Goal: Task Accomplishment & Management: Use online tool/utility

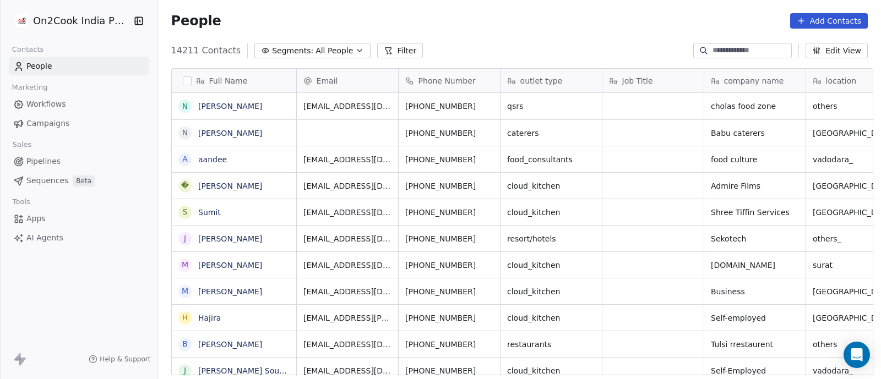
scroll to position [323, 717]
click at [379, 53] on button "Filter" at bounding box center [400, 50] width 46 height 15
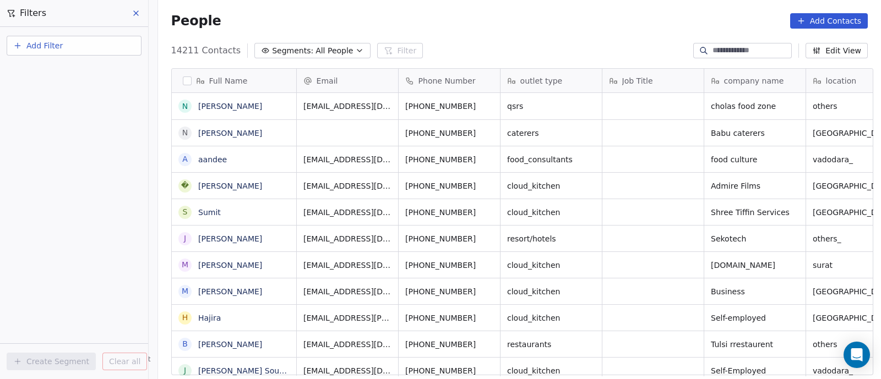
click at [44, 48] on span "Add Filter" at bounding box center [44, 46] width 36 height 12
click at [41, 69] on span "Contact properties" at bounding box center [54, 72] width 72 height 12
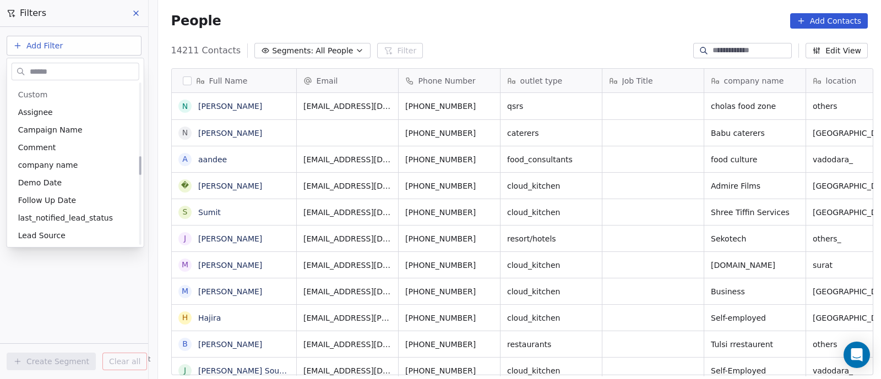
scroll to position [619, 0]
click at [601, 164] on html "On2Cook India Pvt. Ltd. Contacts People Marketing Workflows Campaigns Sales Pip…" at bounding box center [440, 189] width 881 height 379
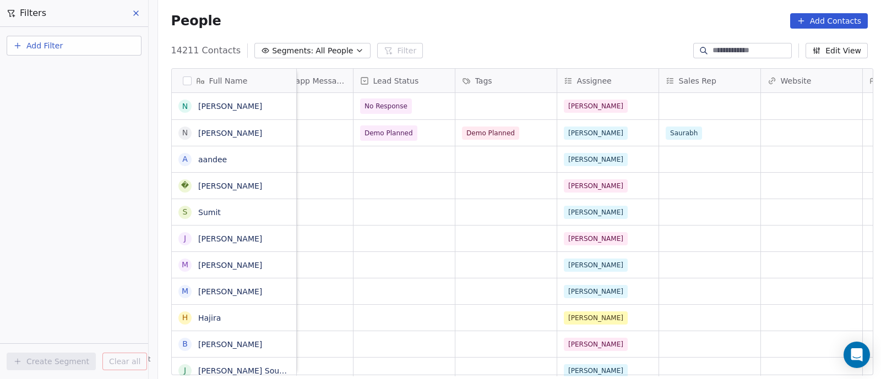
scroll to position [0, 960]
click at [48, 43] on span "Add Filter" at bounding box center [44, 46] width 36 height 12
click at [56, 70] on span "Contact properties" at bounding box center [54, 72] width 72 height 12
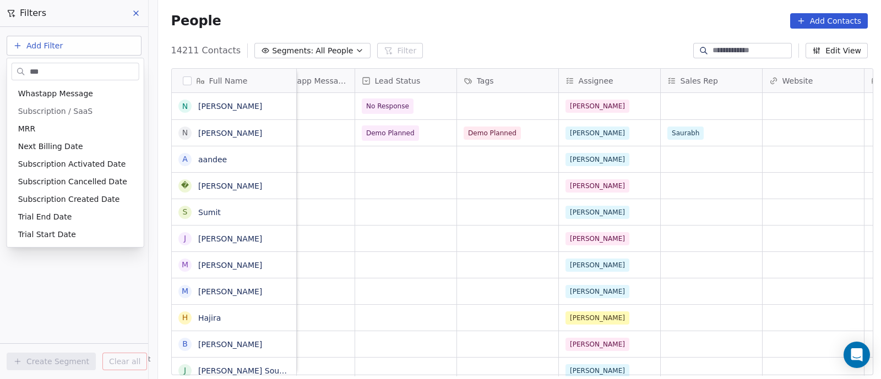
scroll to position [0, 0]
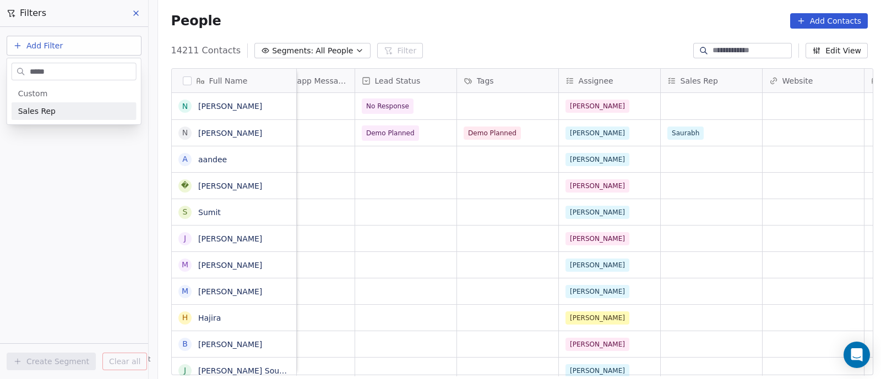
type input "*****"
click at [65, 107] on div "Sales Rep" at bounding box center [74, 111] width 112 height 11
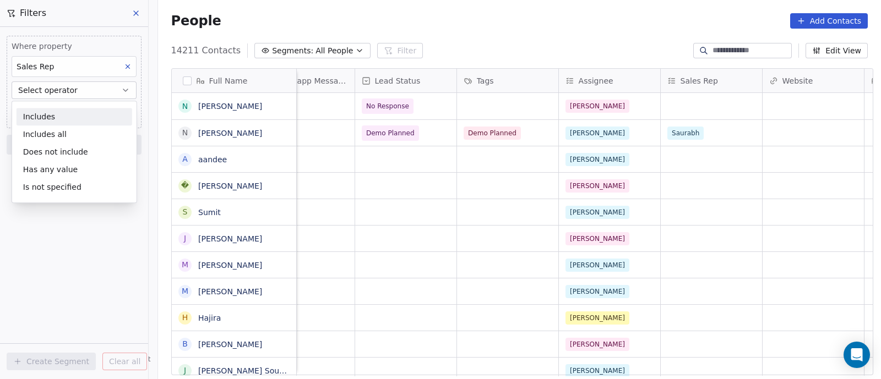
click at [58, 116] on div "Includes" at bounding box center [75, 117] width 116 height 18
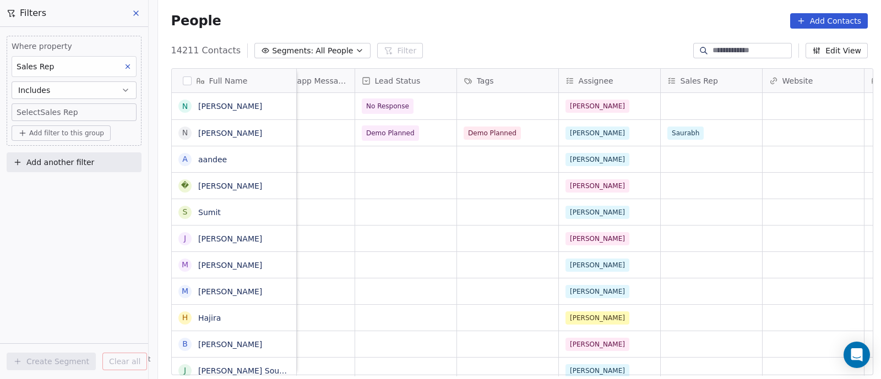
click at [100, 108] on body "On2Cook India Pvt. Ltd. Contacts People Marketing Workflows Campaigns Sales Pip…" at bounding box center [440, 189] width 881 height 379
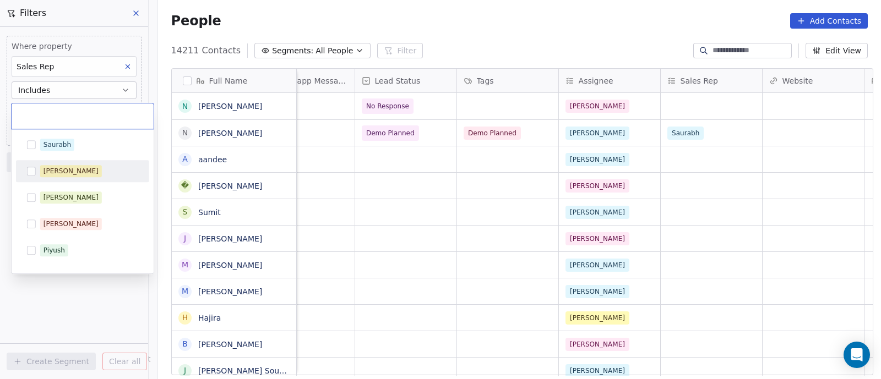
click at [34, 168] on button "Suggestions" at bounding box center [31, 171] width 9 height 9
click at [45, 295] on html "On2Cook India Pvt. Ltd. Contacts People Marketing Workflows Campaigns Sales Pip…" at bounding box center [440, 189] width 881 height 379
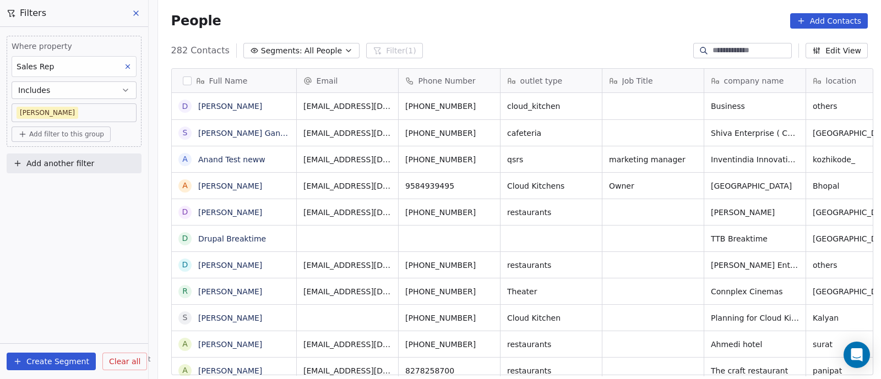
scroll to position [323, 717]
click at [72, 358] on button "Create Segment" at bounding box center [51, 362] width 89 height 18
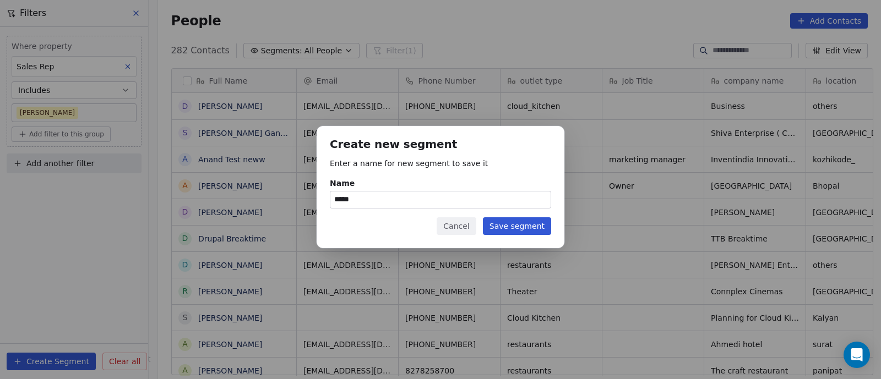
type input "*****"
click at [536, 229] on button "Save segment" at bounding box center [517, 226] width 68 height 18
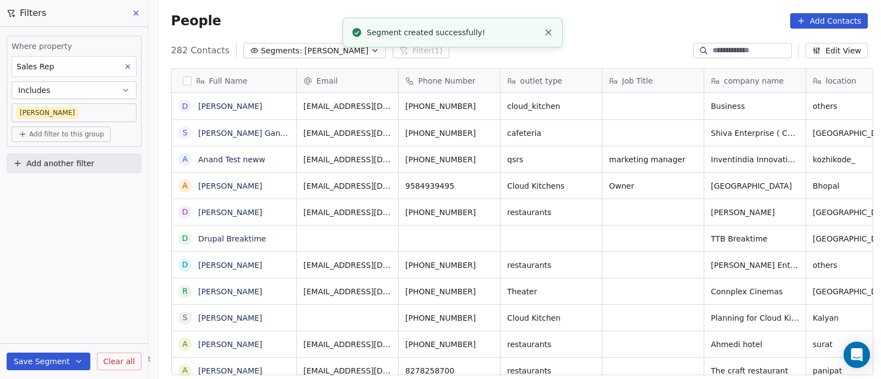
click at [137, 10] on icon at bounding box center [136, 13] width 9 height 9
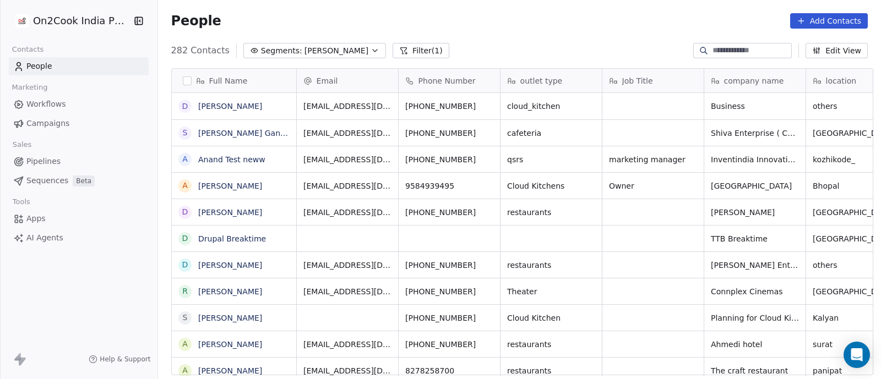
click at [261, 50] on span "Segments:" at bounding box center [281, 51] width 41 height 12
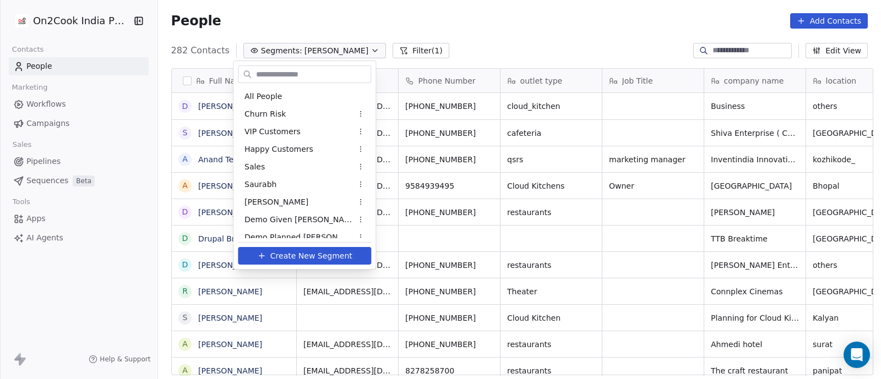
scroll to position [342, 0]
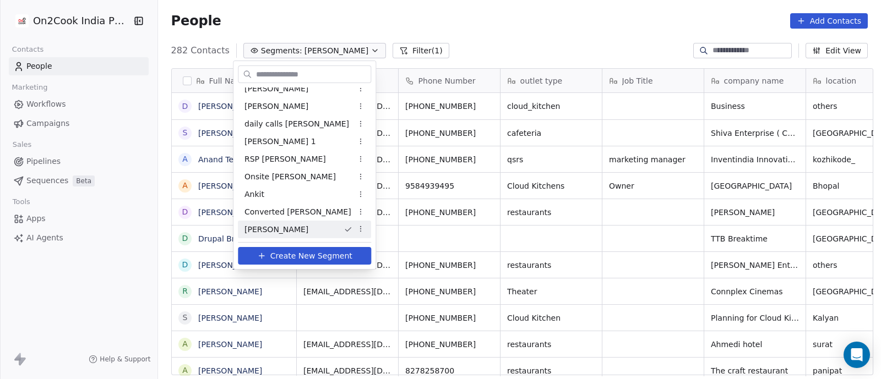
click at [277, 231] on div "[PERSON_NAME]" at bounding box center [304, 230] width 133 height 18
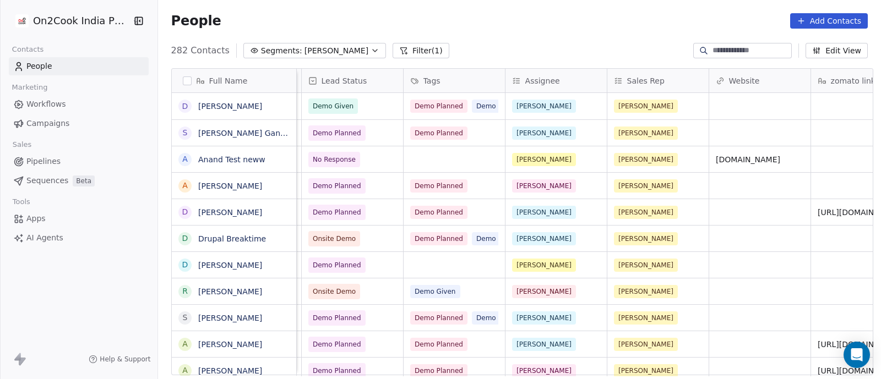
scroll to position [0, 1013]
click at [429, 184] on span "Demo Planned" at bounding box center [439, 186] width 57 height 13
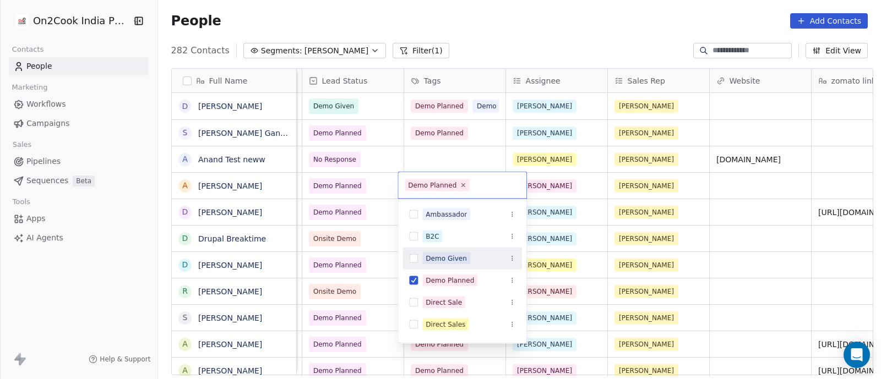
click at [439, 259] on div "Demo Given" at bounding box center [446, 259] width 41 height 10
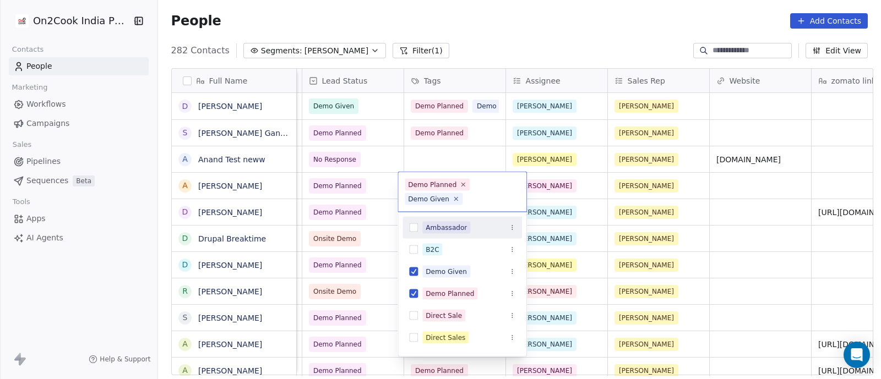
click at [578, 181] on html "On2Cook India Pvt. Ltd. Contacts People Marketing Workflows Campaigns Sales Pip…" at bounding box center [440, 189] width 881 height 379
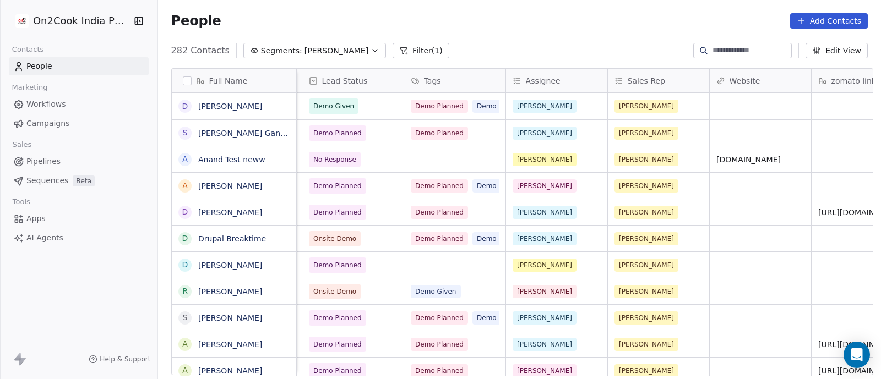
click at [39, 162] on span "Pipelines" at bounding box center [43, 162] width 34 height 12
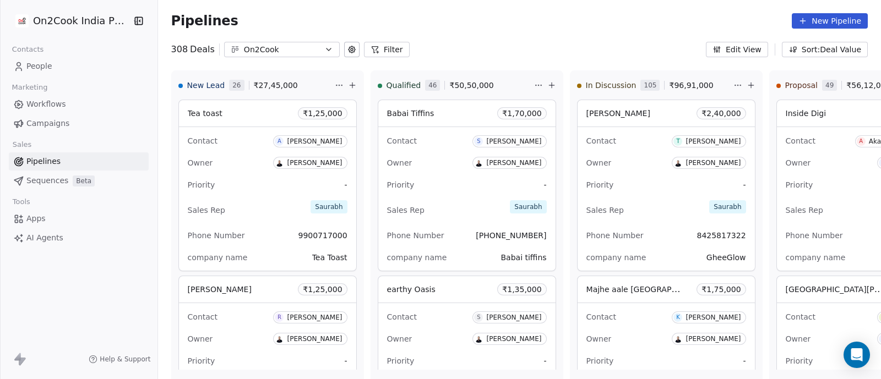
click at [383, 48] on button "Filter" at bounding box center [387, 49] width 46 height 15
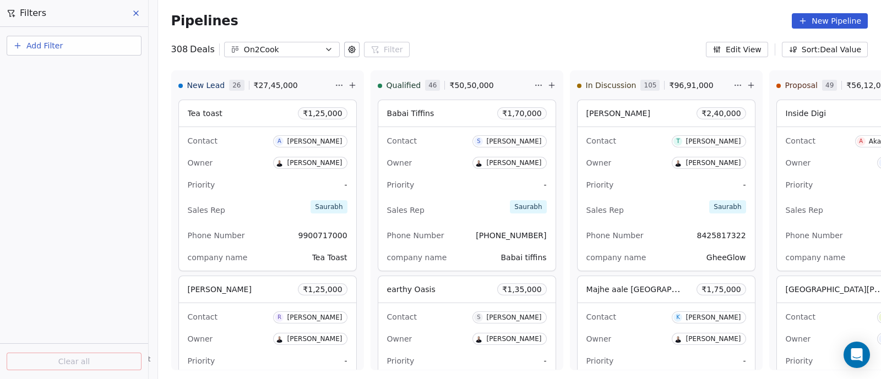
click at [53, 42] on span "Add Filter" at bounding box center [44, 46] width 36 height 12
click at [47, 74] on span "Deal properties" at bounding box center [47, 72] width 59 height 12
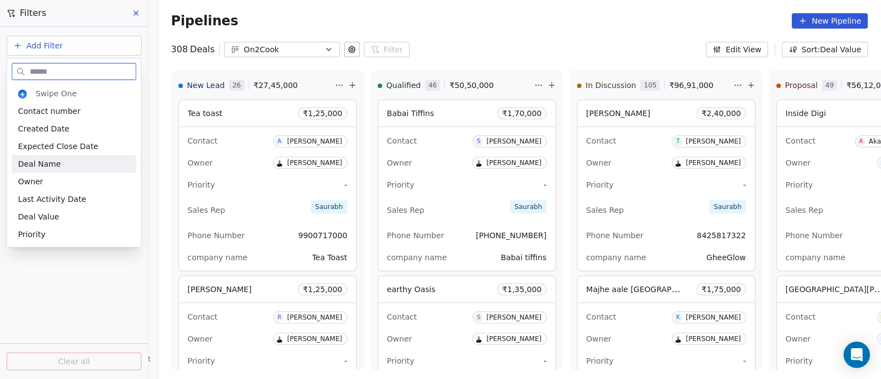
click at [37, 164] on span "Deal Name" at bounding box center [39, 164] width 43 height 11
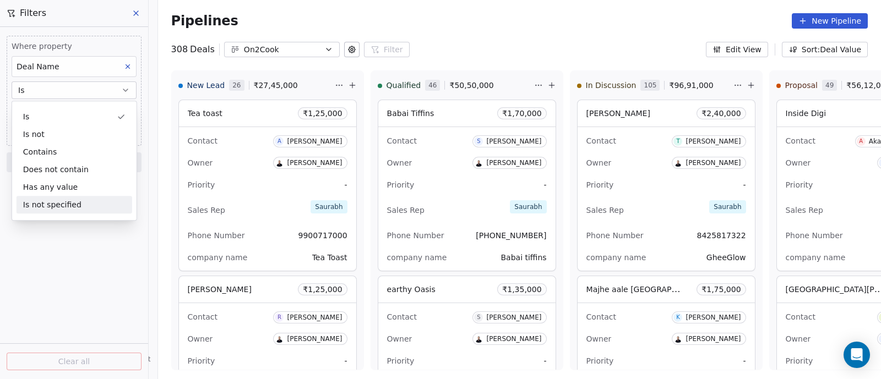
click at [45, 233] on div "Where property Deal Name Is Add filter to this group Add another filter Clear a…" at bounding box center [74, 203] width 148 height 352
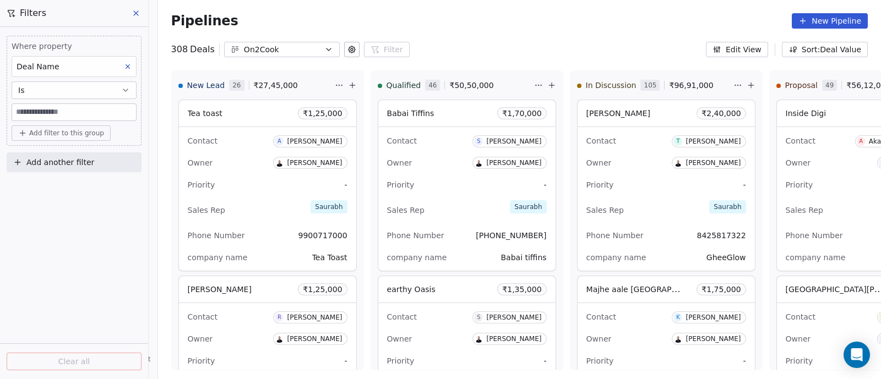
click at [71, 112] on input at bounding box center [74, 112] width 124 height 17
click at [126, 89] on icon "button" at bounding box center [125, 90] width 9 height 9
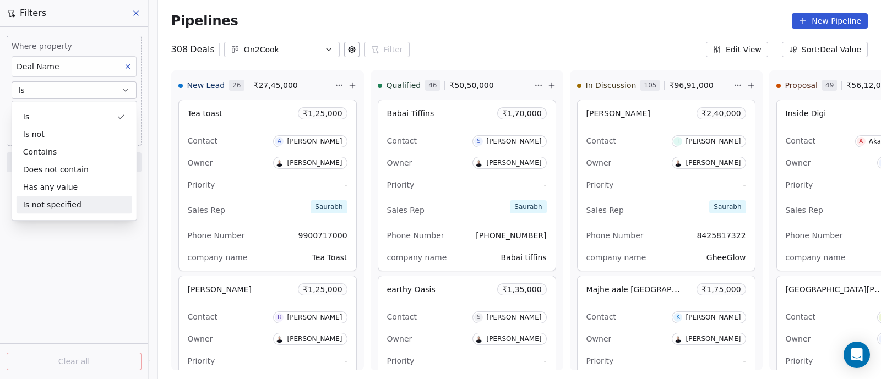
click at [90, 247] on div "Where property Deal Name Is Add filter to this group Add another filter Clear a…" at bounding box center [74, 203] width 148 height 352
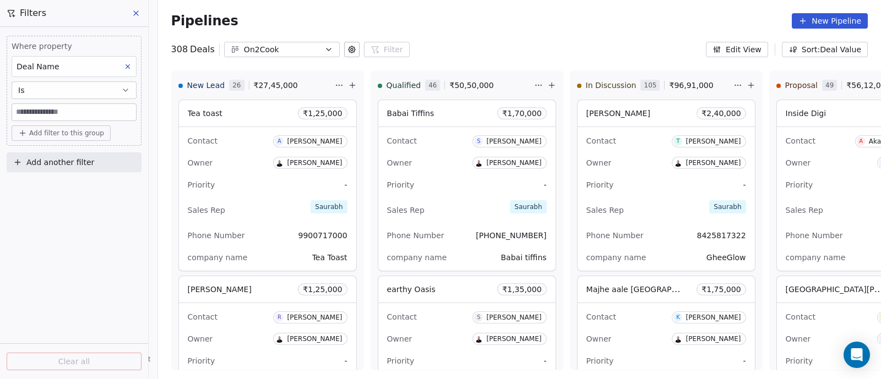
click at [110, 112] on input at bounding box center [74, 112] width 124 height 17
click at [137, 12] on icon at bounding box center [136, 13] width 4 height 4
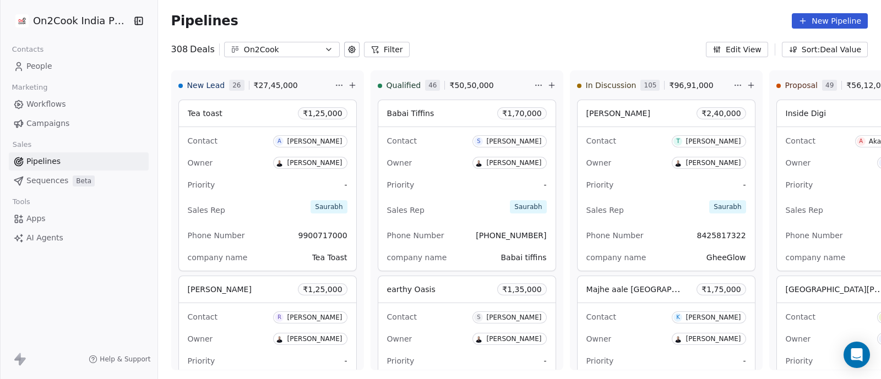
click at [42, 162] on span "Pipelines" at bounding box center [43, 162] width 34 height 12
click at [389, 52] on button "Filter" at bounding box center [387, 49] width 46 height 15
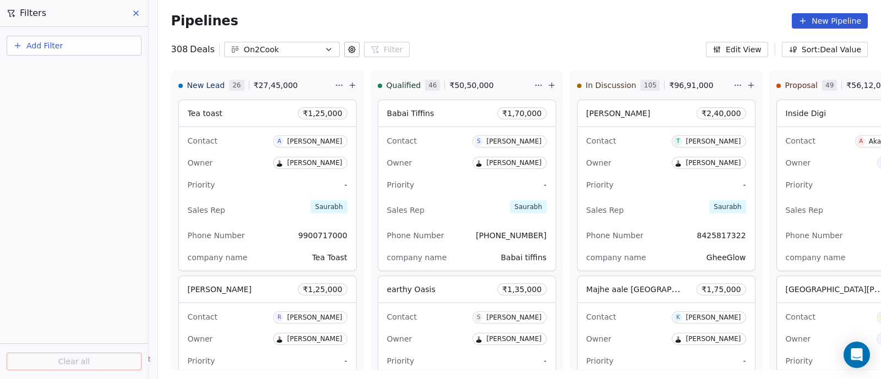
click at [39, 45] on span "Add Filter" at bounding box center [44, 46] width 36 height 12
click at [46, 71] on span "Deal properties" at bounding box center [47, 72] width 59 height 12
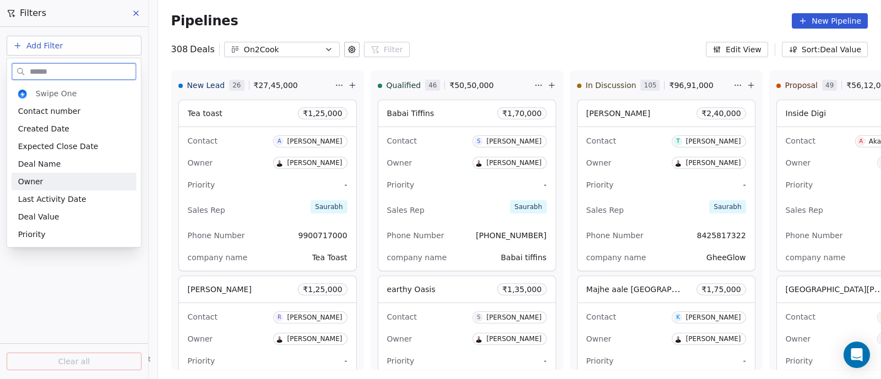
click at [39, 177] on span "Owner" at bounding box center [30, 181] width 25 height 11
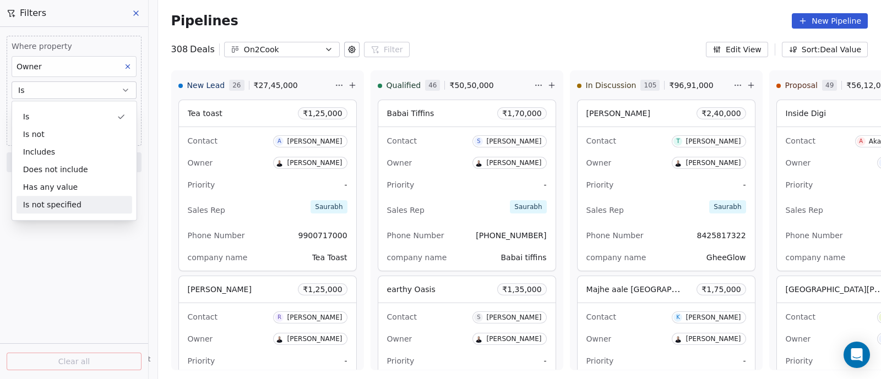
click at [44, 239] on div "Where property Owner Is Select Owner Add filter to this group Add another filte…" at bounding box center [74, 203] width 148 height 352
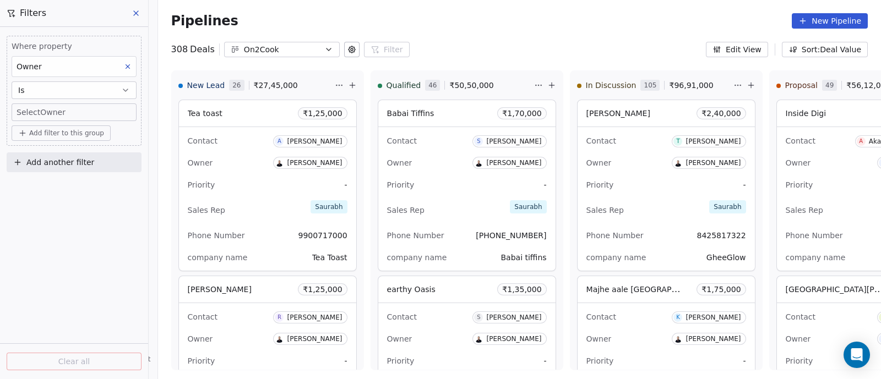
click at [121, 111] on body "On2Cook India Pvt. Ltd. Contacts People Marketing Workflows Campaigns Sales Pip…" at bounding box center [440, 189] width 881 height 379
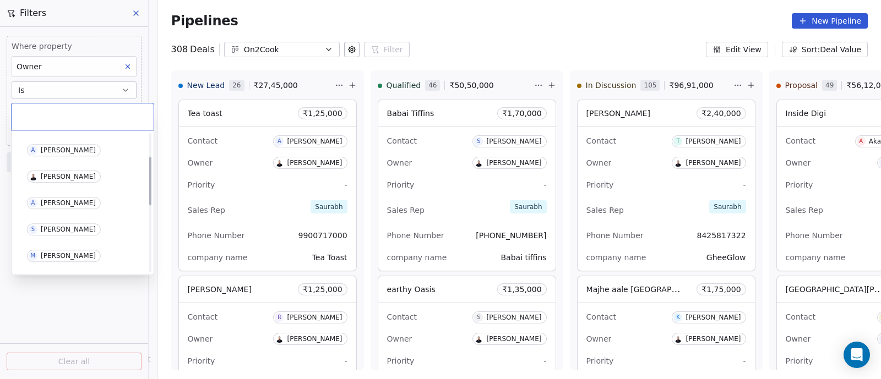
scroll to position [68, 0]
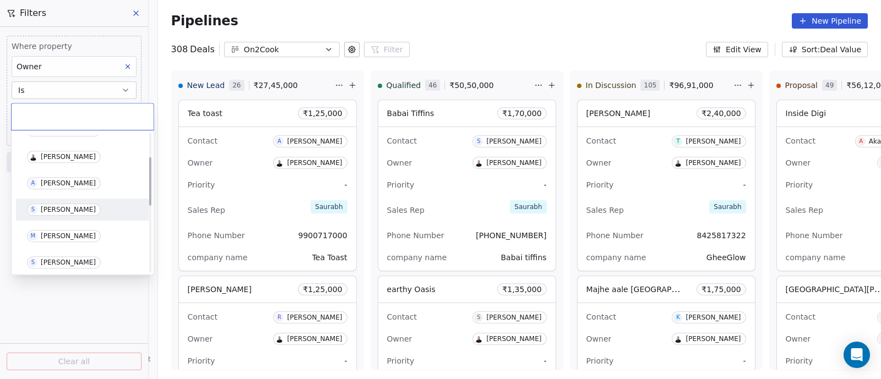
click at [66, 213] on div "[PERSON_NAME]" at bounding box center [68, 210] width 55 height 8
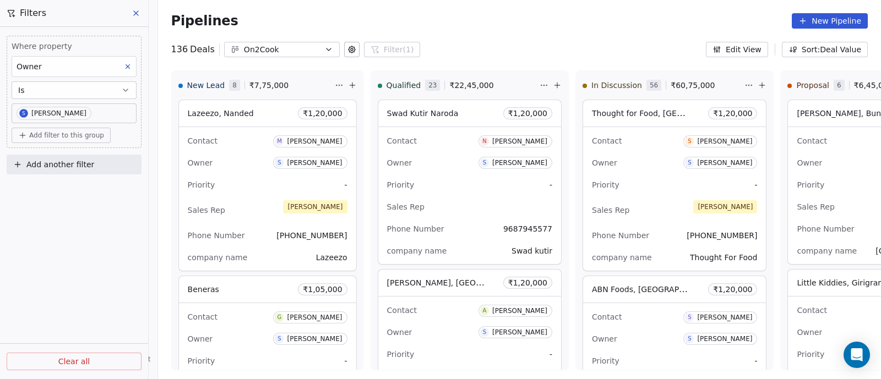
click at [815, 21] on button "New Pipeline" at bounding box center [830, 20] width 76 height 15
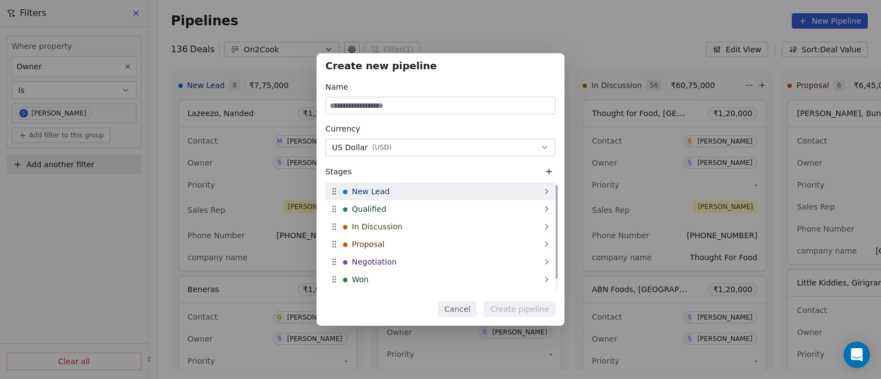
click at [379, 193] on span "New Lead" at bounding box center [371, 191] width 38 height 11
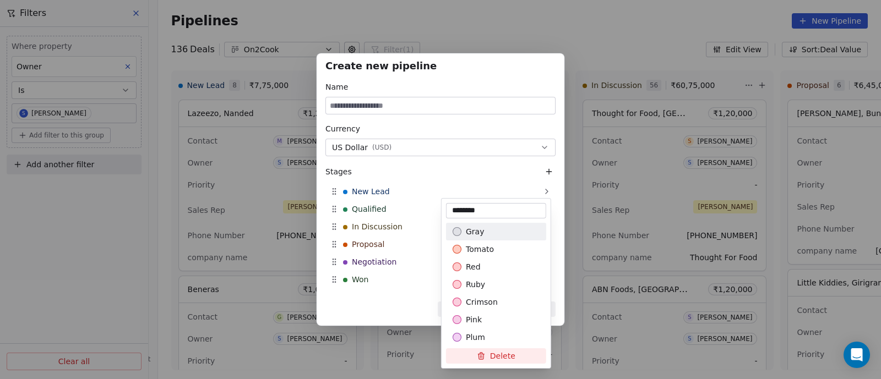
click at [412, 111] on div "Create new pipeline Name Currency US Dollar ( USD ) Stages New Lead Qualified I…" at bounding box center [440, 189] width 881 height 273
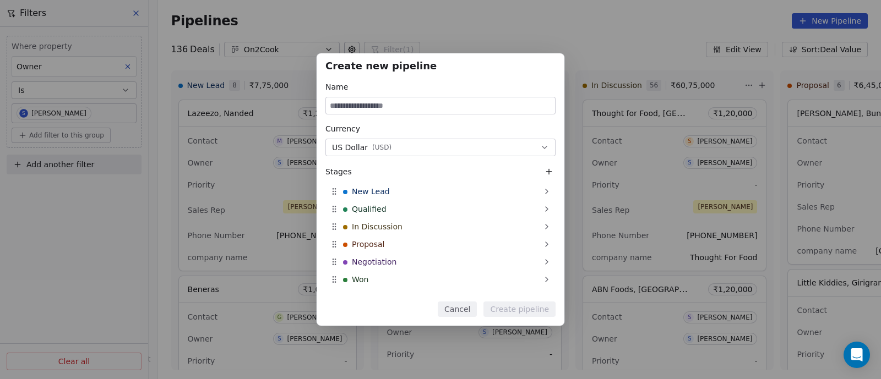
click at [412, 111] on input at bounding box center [440, 105] width 229 height 17
click at [410, 106] on input at bounding box center [440, 105] width 229 height 17
click at [53, 232] on div "Create new pipeline Name Currency US Dollar ( USD ) Stages New Lead Qualified I…" at bounding box center [440, 189] width 881 height 273
click at [247, 198] on div "Create new pipeline Name Currency US Dollar ( USD ) Stages New Lead Qualified I…" at bounding box center [440, 189] width 881 height 273
click at [391, 103] on input at bounding box center [440, 105] width 229 height 17
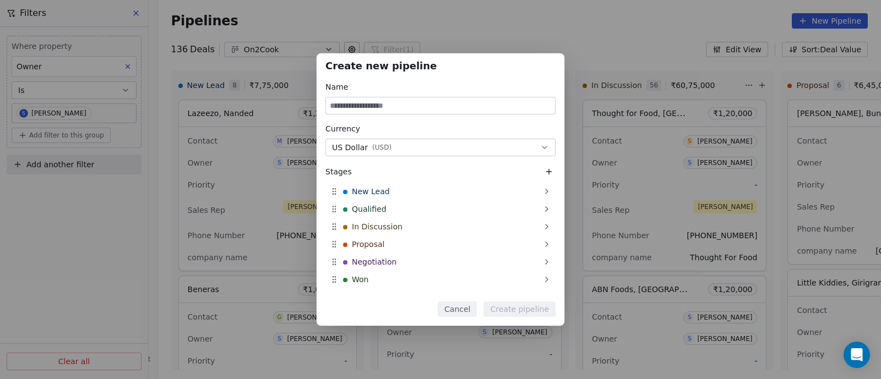
click at [91, 208] on div "Create new pipeline Name Currency US Dollar ( USD ) Stages New Lead Qualified I…" at bounding box center [440, 189] width 881 height 273
click at [88, 208] on div "Create new pipeline Name Currency US Dollar ( USD ) Stages New Lead Qualified I…" at bounding box center [440, 189] width 881 height 273
click at [465, 309] on button "Cancel" at bounding box center [457, 309] width 39 height 15
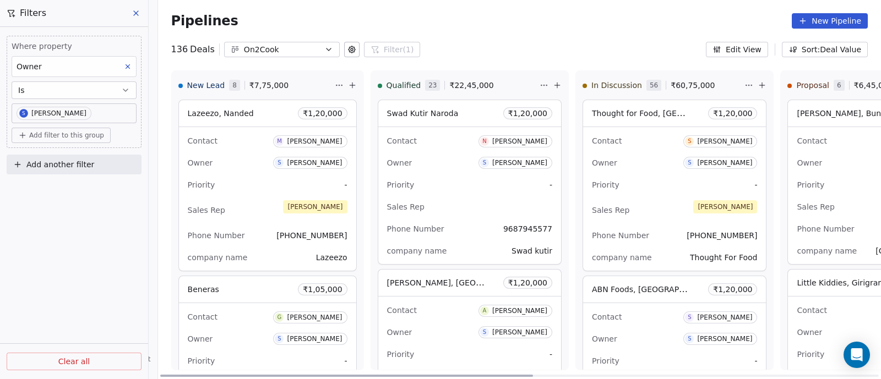
click at [647, 338] on div "Owner S [PERSON_NAME]" at bounding box center [674, 339] width 165 height 18
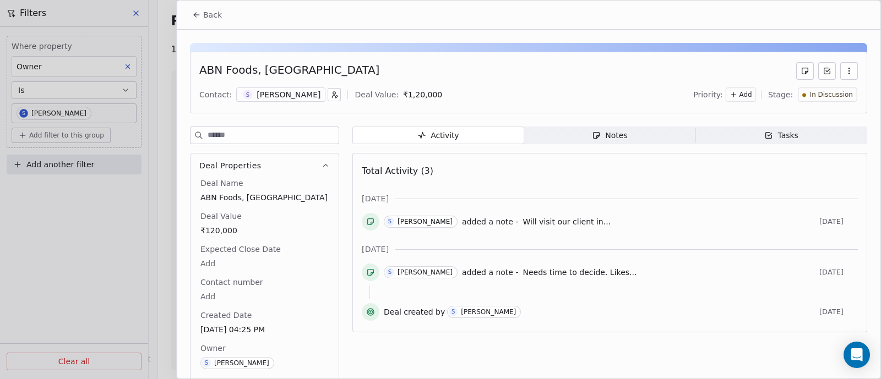
click at [217, 17] on span "Back" at bounding box center [212, 14] width 19 height 11
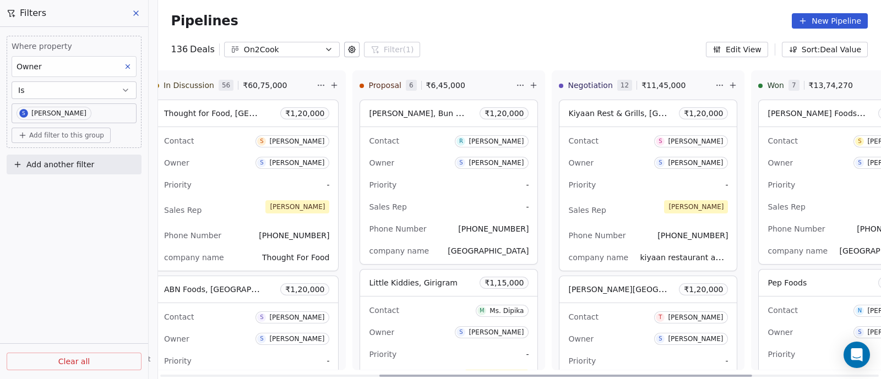
scroll to position [0, 686]
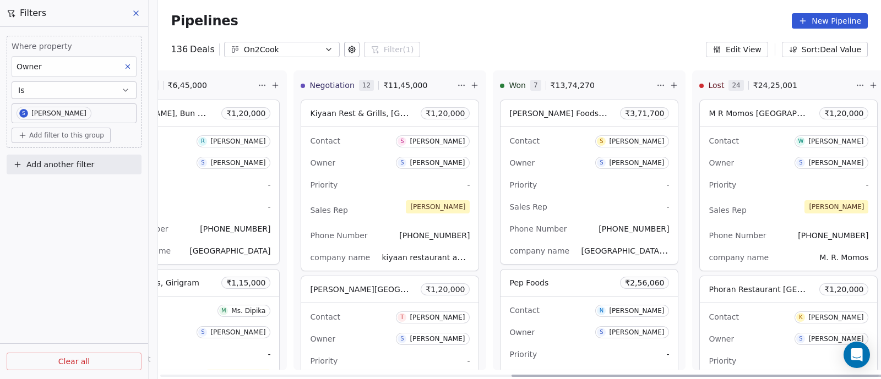
click at [782, 188] on div "Priority -" at bounding box center [789, 185] width 160 height 18
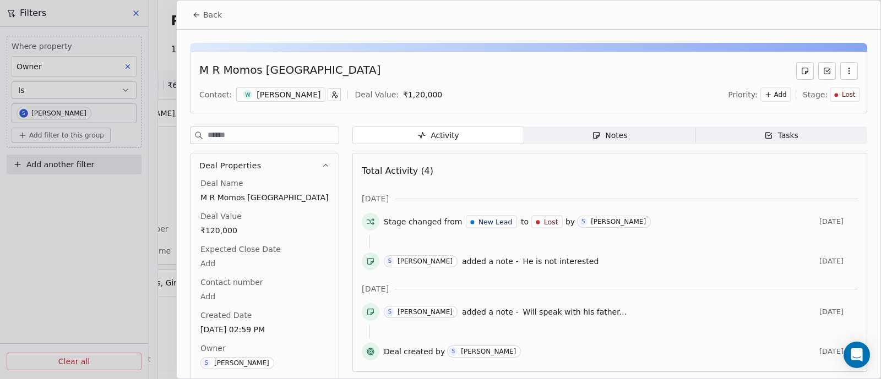
click at [215, 13] on span "Back" at bounding box center [212, 14] width 19 height 11
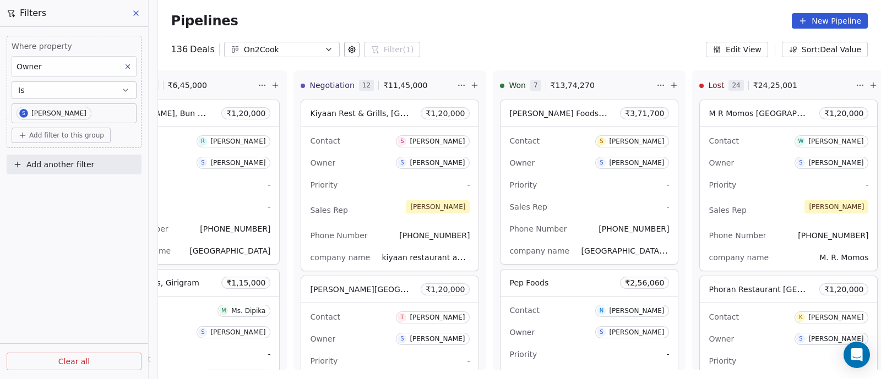
click at [835, 20] on button "New Pipeline" at bounding box center [830, 20] width 76 height 15
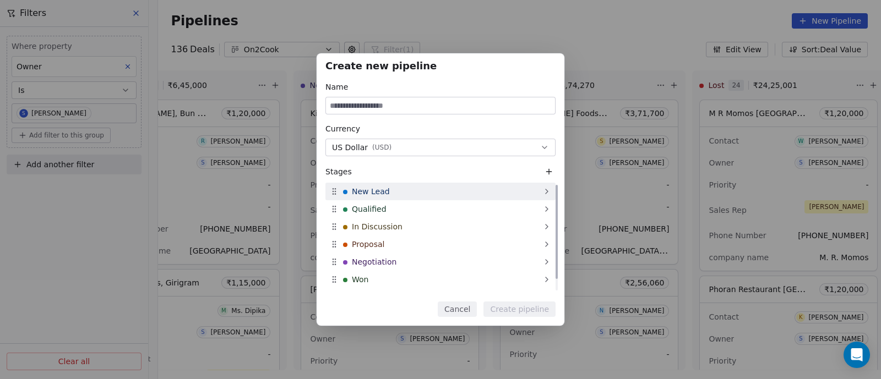
click at [361, 193] on span "New Lead" at bounding box center [371, 191] width 38 height 11
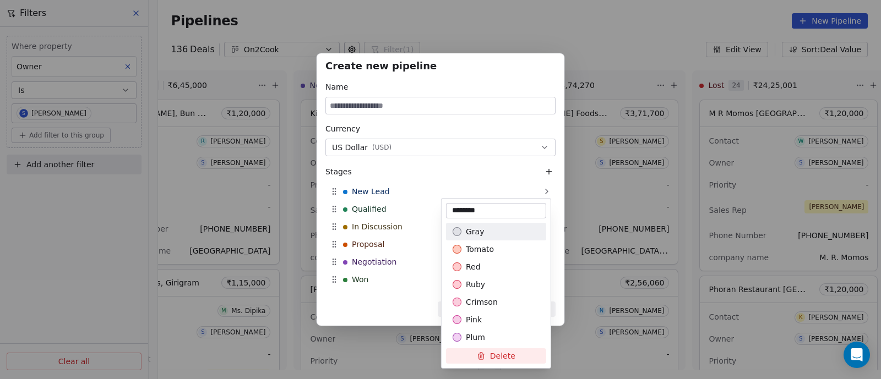
click at [367, 103] on div "Create new pipeline Name Currency US Dollar ( USD ) Stages New Lead Qualified I…" at bounding box center [440, 189] width 881 height 273
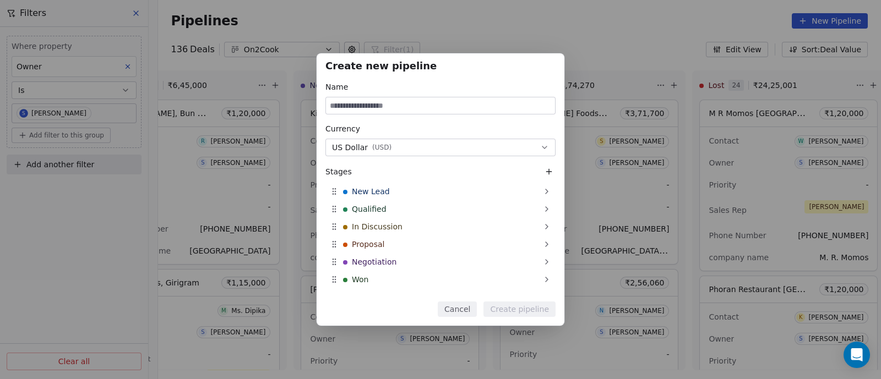
click at [367, 103] on input at bounding box center [440, 105] width 229 height 17
type input "**********"
click at [546, 147] on icon "button" at bounding box center [544, 147] width 4 height 2
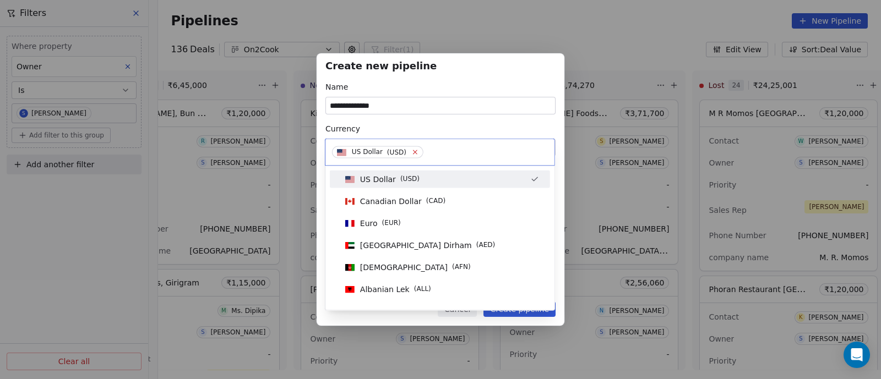
click at [411, 152] on icon at bounding box center [414, 152] width 7 height 7
click at [411, 152] on input at bounding box center [440, 152] width 216 height 12
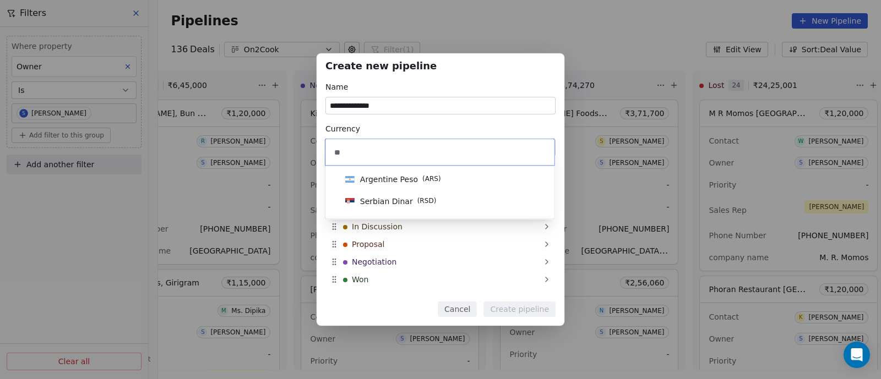
drag, startPoint x: 345, startPoint y: 153, endPoint x: 306, endPoint y: 152, distance: 39.6
click at [306, 152] on body "On2Cook India Pvt. Ltd. Contacts People Marketing Workflows Campaigns Sales Pip…" at bounding box center [440, 189] width 881 height 379
click at [334, 153] on input "**" at bounding box center [440, 152] width 216 height 12
type input "*"
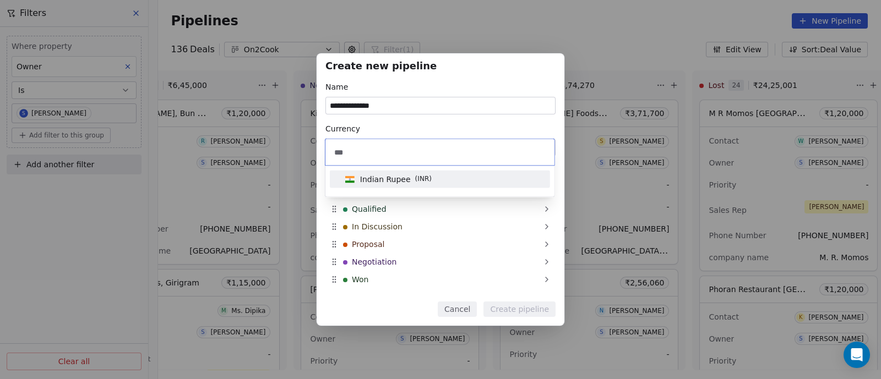
type input "***"
click at [380, 180] on span "Indian Rupee" at bounding box center [385, 179] width 51 height 11
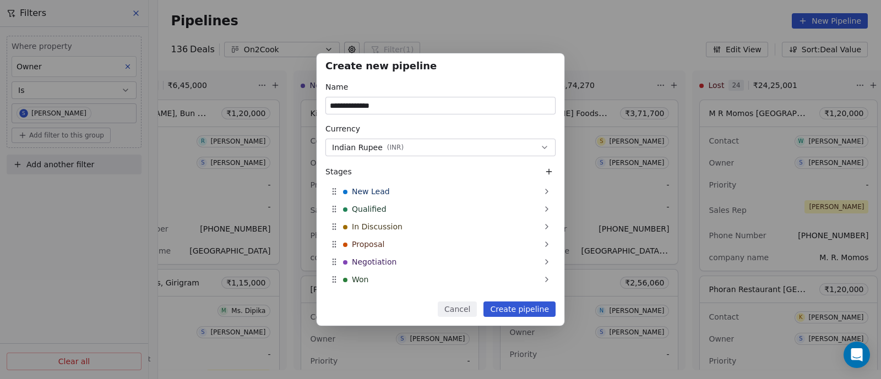
click at [517, 311] on button "Create pipeline" at bounding box center [519, 309] width 72 height 15
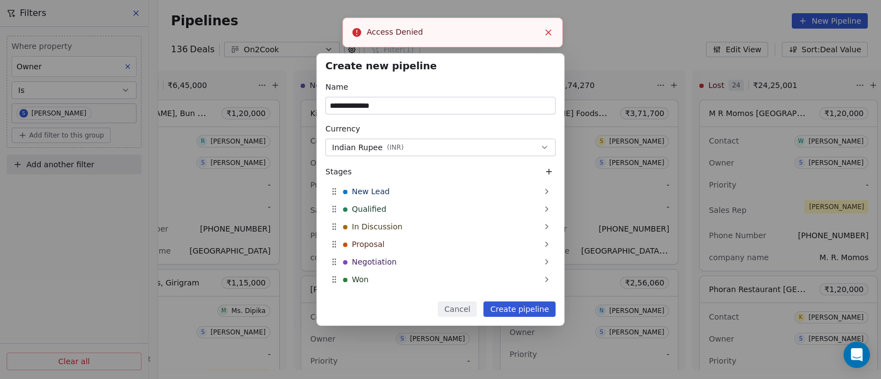
click at [545, 32] on icon "Close toast" at bounding box center [548, 33] width 10 height 10
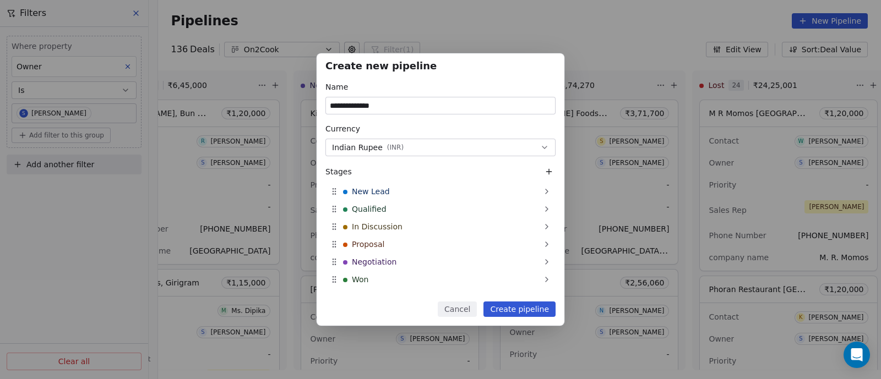
click at [461, 313] on button "Cancel" at bounding box center [457, 309] width 39 height 15
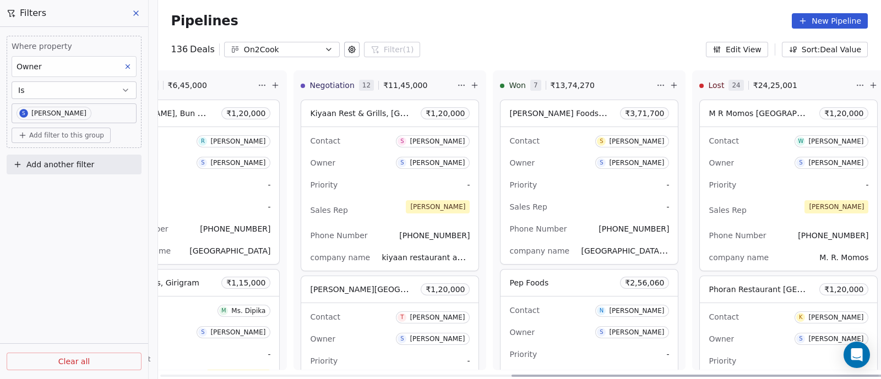
click at [222, 375] on div at bounding box center [519, 376] width 719 height 2
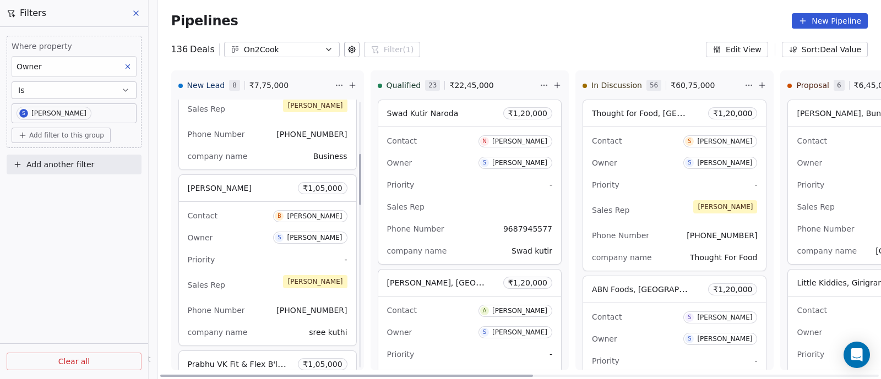
scroll to position [275, 0]
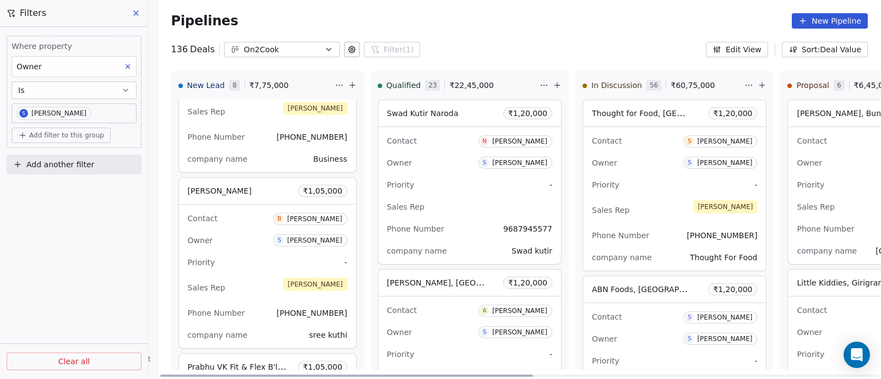
click at [253, 263] on div "Priority -" at bounding box center [268, 263] width 160 height 18
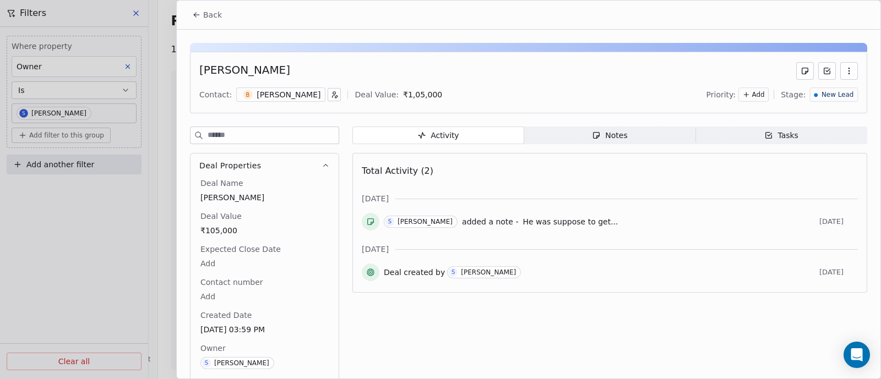
click at [833, 97] on span "New Lead" at bounding box center [838, 94] width 32 height 9
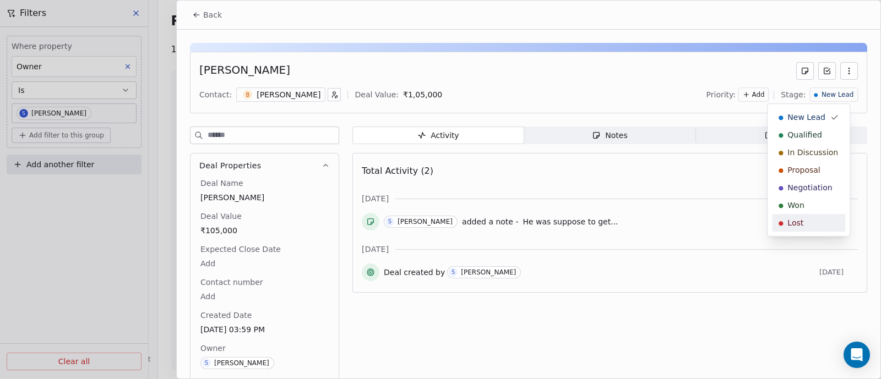
click at [613, 224] on html "On2Cook India Pvt. Ltd. Contacts People Marketing Workflows Campaigns Sales Pip…" at bounding box center [440, 189] width 881 height 379
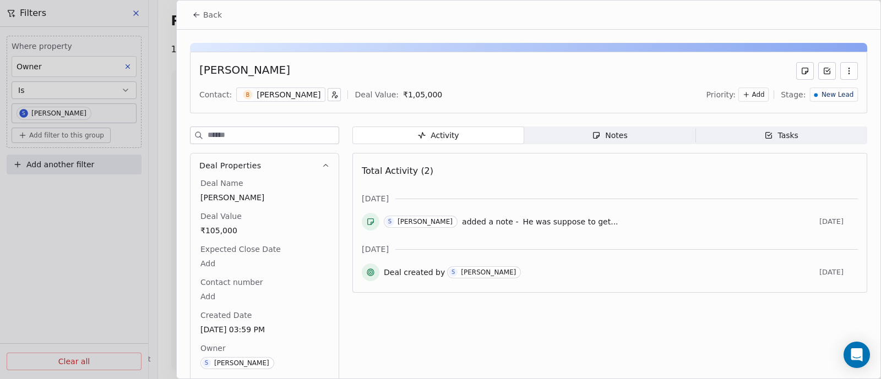
click at [614, 135] on div "Notes" at bounding box center [609, 136] width 35 height 12
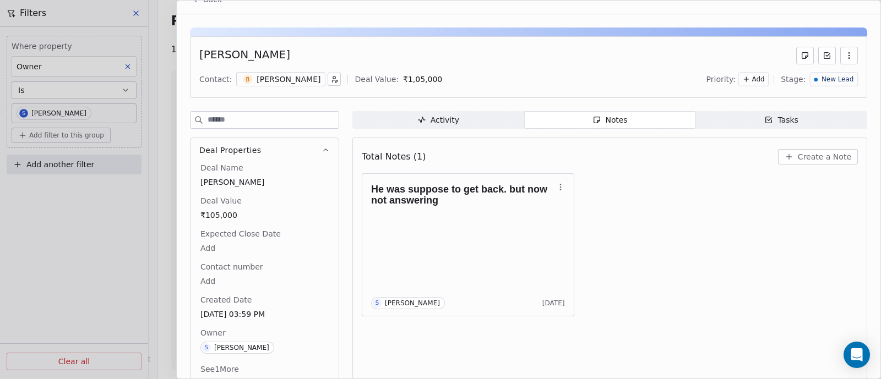
scroll to position [24, 0]
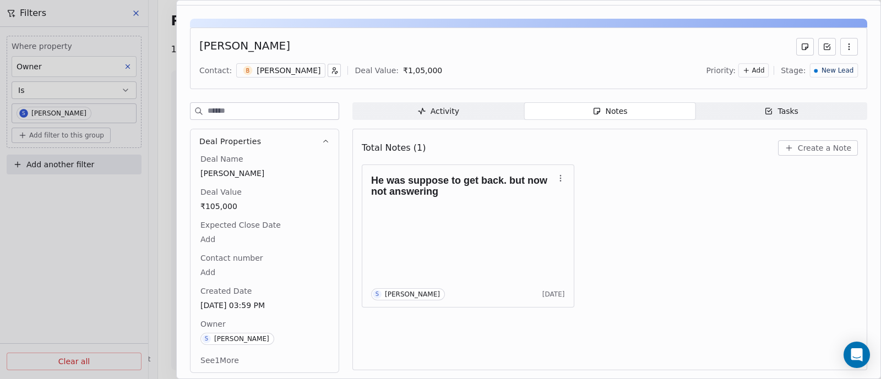
click at [814, 146] on span "Create a Note" at bounding box center [824, 148] width 53 height 11
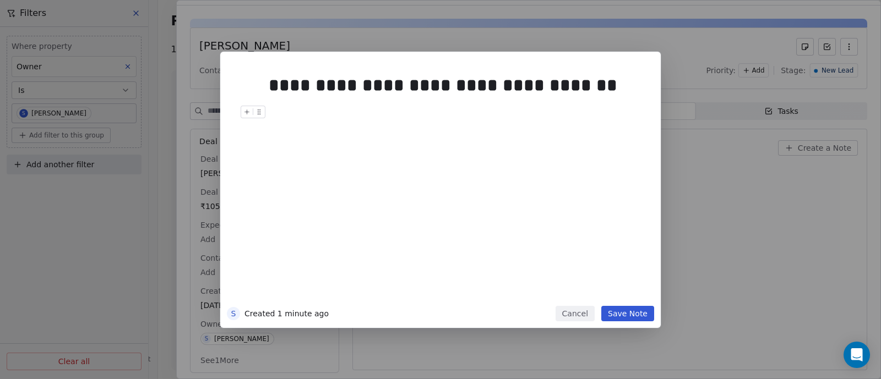
click at [618, 314] on button "Save Note" at bounding box center [627, 313] width 53 height 15
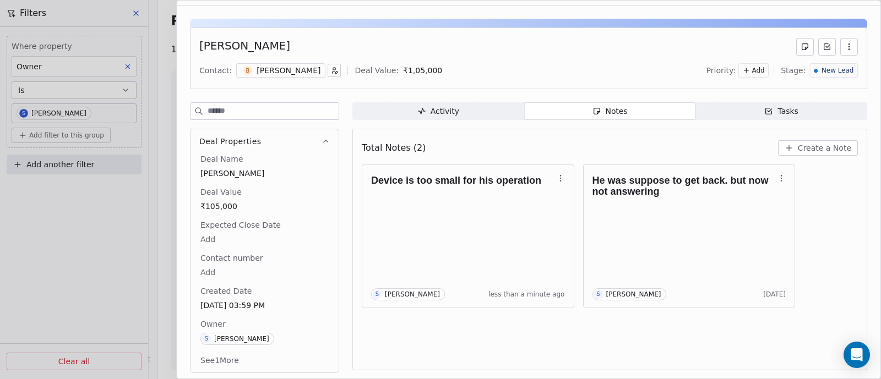
click at [840, 72] on span "New Lead" at bounding box center [838, 70] width 32 height 9
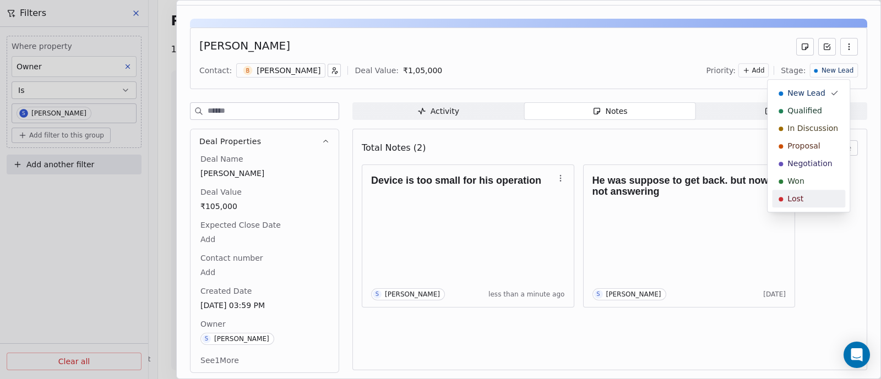
click at [801, 197] on span "Lost" at bounding box center [795, 198] width 16 height 11
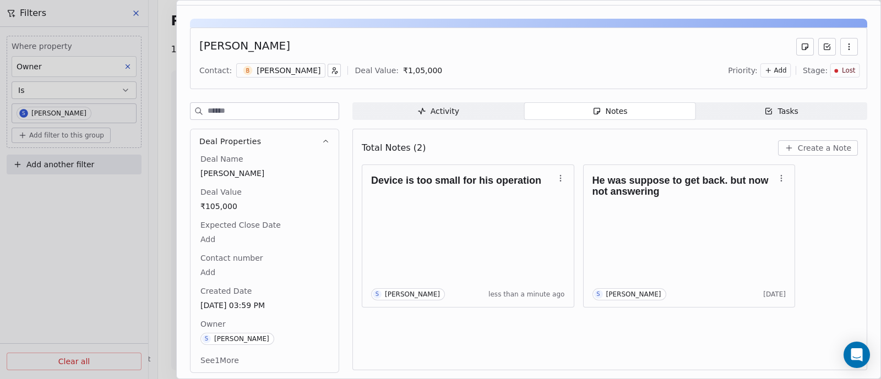
scroll to position [0, 0]
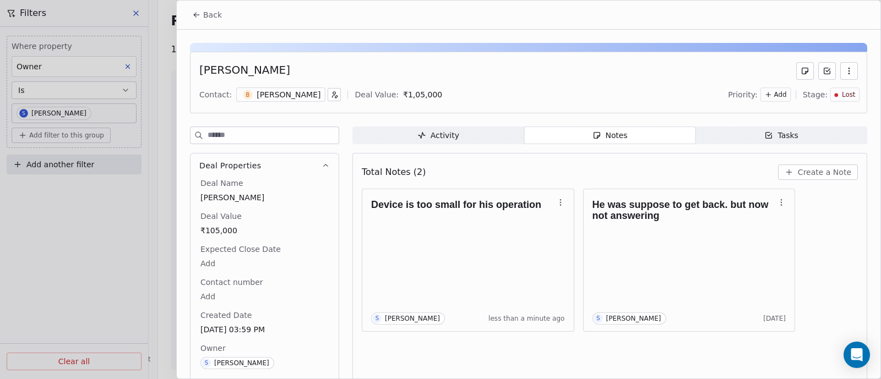
click at [200, 8] on button "Back" at bounding box center [207, 15] width 43 height 20
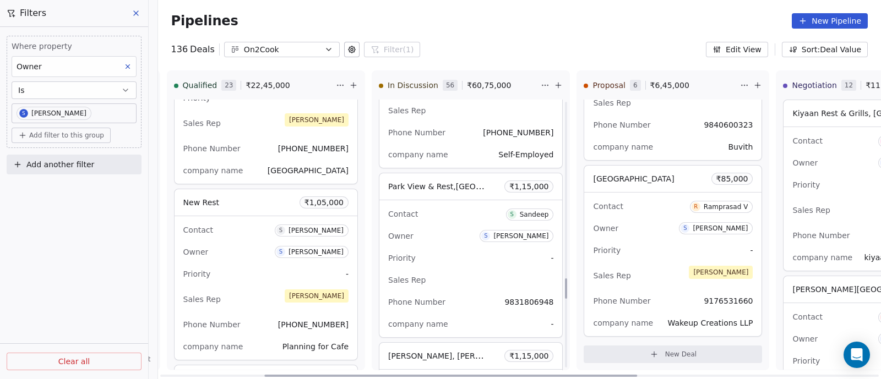
scroll to position [2372, 0]
